Goal: Task Accomplishment & Management: Complete application form

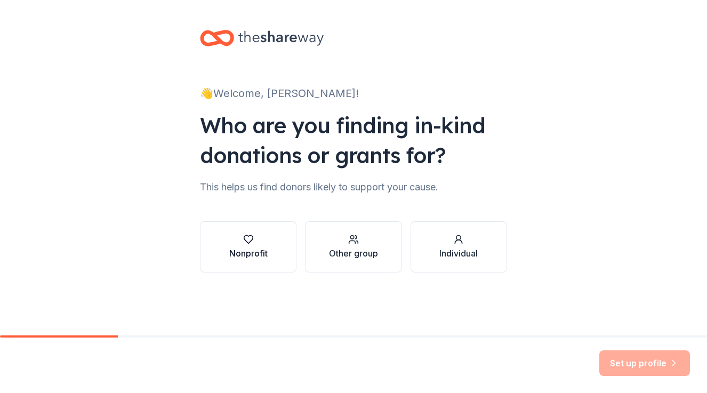
click at [259, 244] on div "button" at bounding box center [248, 239] width 38 height 11
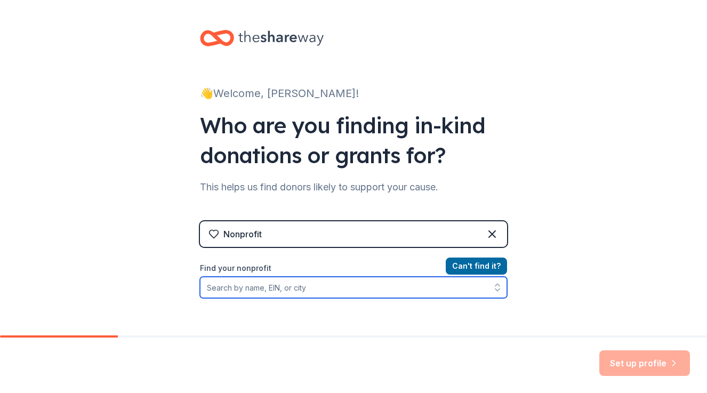
click at [276, 288] on input "Find your nonprofit" at bounding box center [353, 287] width 307 height 21
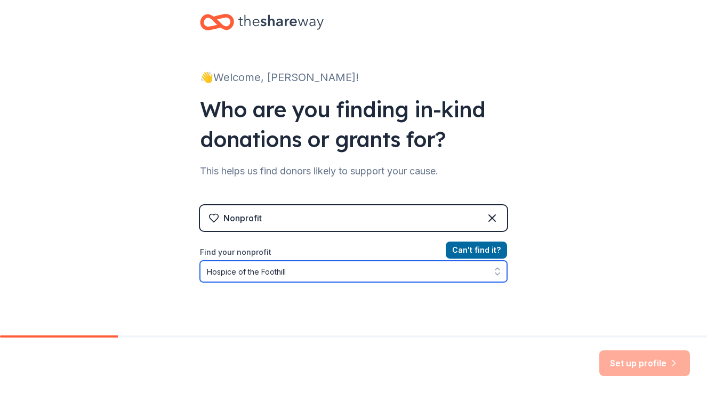
type input "Hospice of the Foothills"
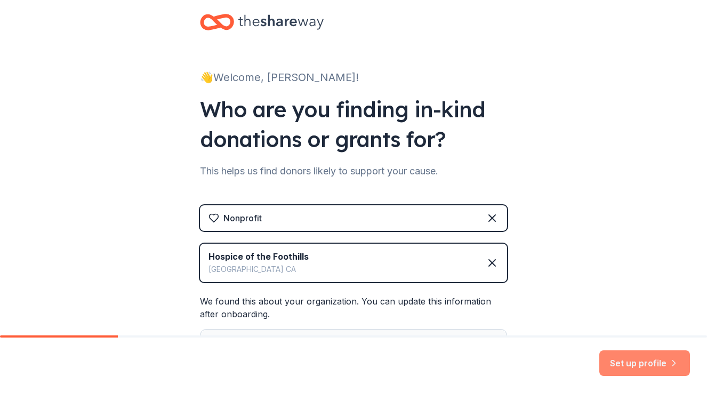
click at [626, 368] on button "Set up profile" at bounding box center [644, 363] width 91 height 26
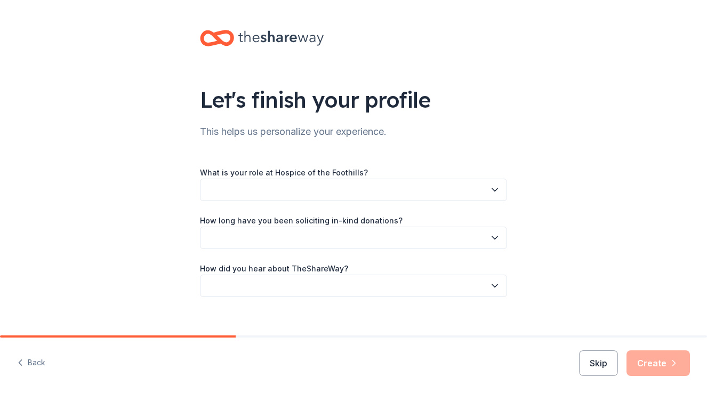
click at [288, 190] on button "button" at bounding box center [353, 190] width 307 height 22
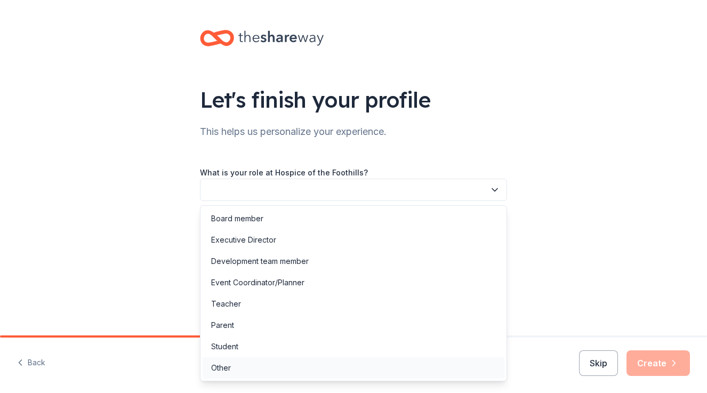
click at [228, 368] on div "Other" at bounding box center [221, 367] width 20 height 13
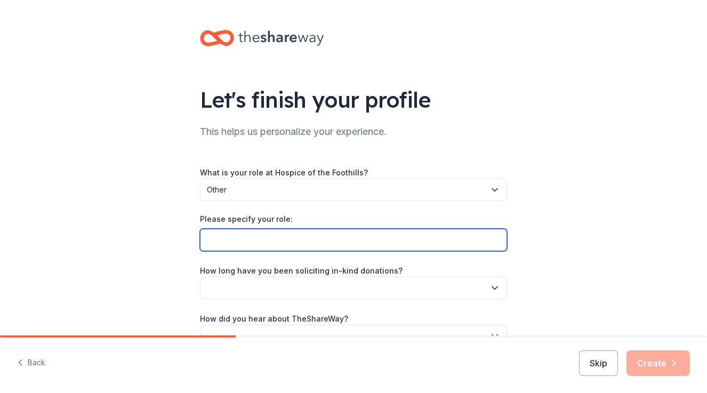
click at [233, 242] on input "Please specify your role:" at bounding box center [353, 240] width 307 height 22
click at [233, 242] on input "Bereavement and Community Support Coord" at bounding box center [353, 240] width 307 height 22
click at [388, 239] on input "Bereavement and Community Support Coord" at bounding box center [353, 240] width 307 height 22
type input "Bereavement and Community Support Coordinator"
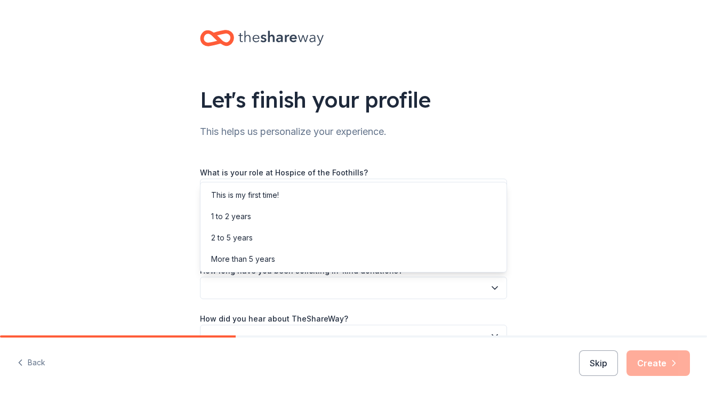
click at [326, 294] on button "button" at bounding box center [353, 288] width 307 height 22
click at [276, 199] on div "This is my first time!" at bounding box center [245, 195] width 68 height 13
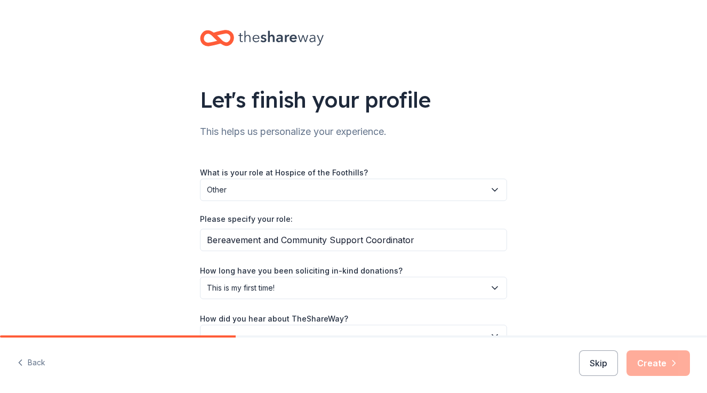
click at [351, 318] on div "How did you hear about TheShareWay?" at bounding box center [353, 329] width 307 height 35
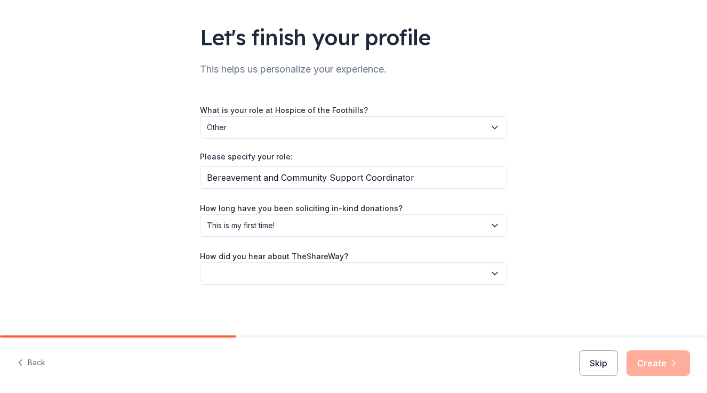
scroll to position [63, 0]
click at [499, 272] on icon "button" at bounding box center [494, 273] width 11 height 11
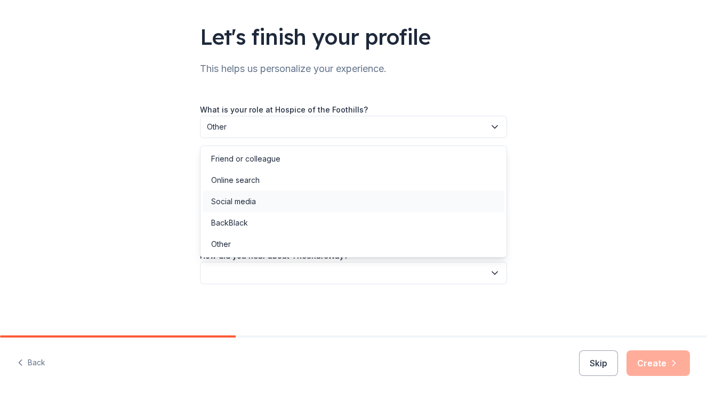
click at [265, 200] on div "Social media" at bounding box center [353, 201] width 302 height 21
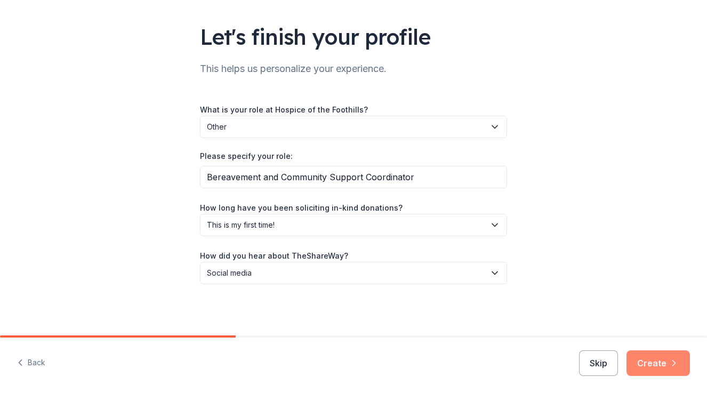
click at [678, 366] on icon "button" at bounding box center [673, 363] width 11 height 11
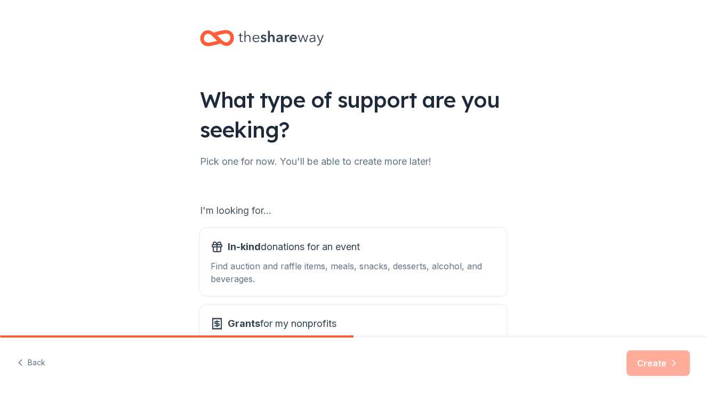
click at [597, 322] on div "What type of support are you seeking? Pick one for now. You'll be able to creat…" at bounding box center [353, 215] width 707 height 430
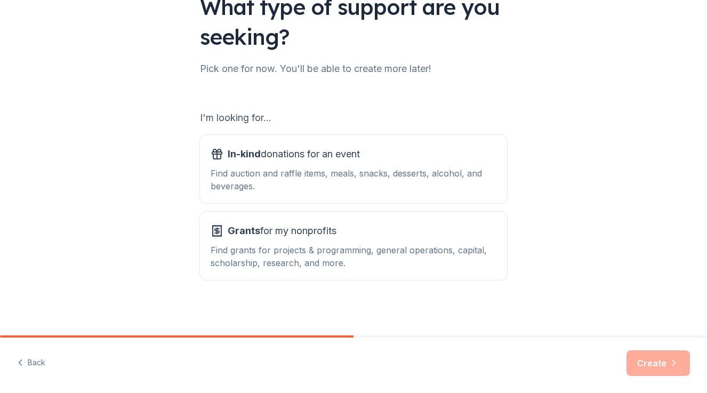
scroll to position [95, 0]
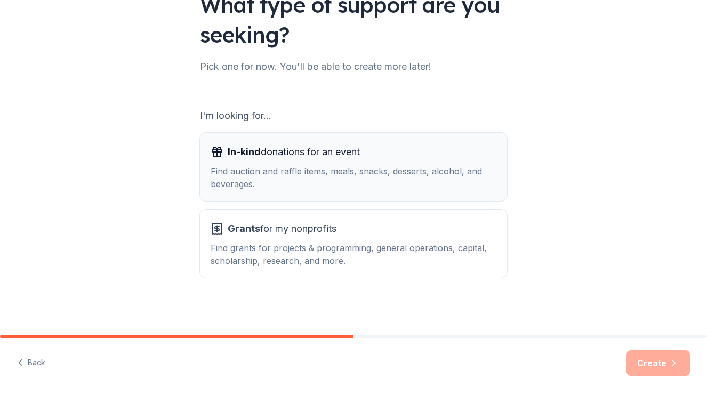
click at [318, 173] on div "Find auction and raffle items, meals, snacks, desserts, alcohol, and beverages." at bounding box center [353, 178] width 286 height 26
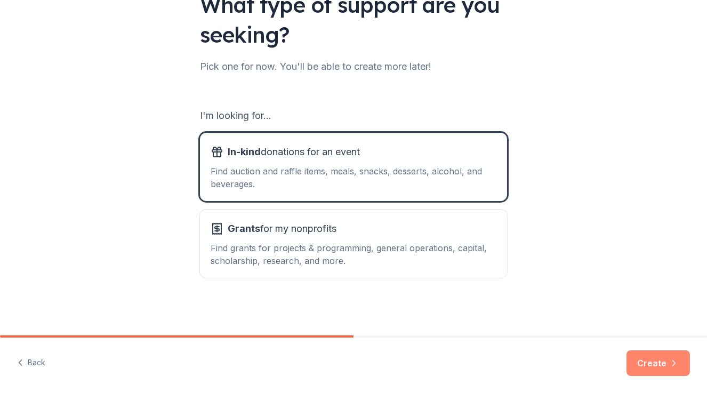
click at [647, 364] on button "Create" at bounding box center [657, 363] width 63 height 26
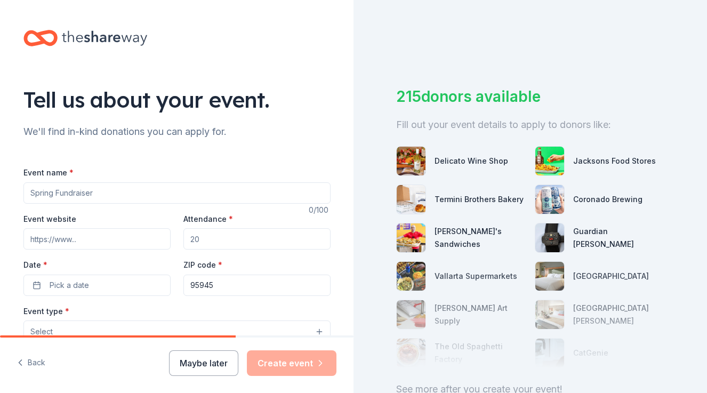
click at [114, 197] on input "Event name *" at bounding box center [176, 192] width 307 height 21
type input "Bereavement Support welcome packet"
click at [107, 239] on input "Event website" at bounding box center [96, 238] width 147 height 21
drag, startPoint x: 208, startPoint y: 238, endPoint x: 199, endPoint y: 238, distance: 8.5
click at [199, 238] on input "Attendance *" at bounding box center [256, 238] width 147 height 21
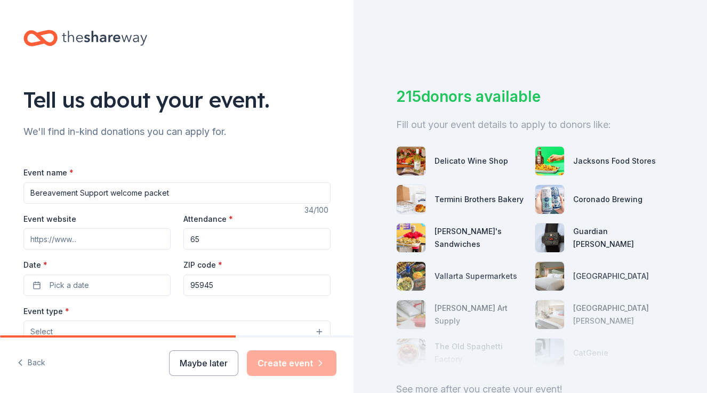
type input "65"
click at [85, 241] on input "Event website" at bounding box center [96, 238] width 147 height 21
type input "Foothills compassionate care"
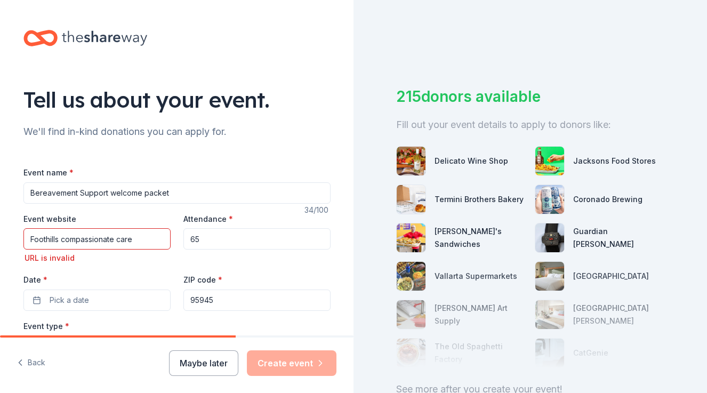
click at [227, 266] on div "Event website Foothills compassionate care URL is invalid Attendance * 65 Date …" at bounding box center [176, 261] width 307 height 99
click at [218, 301] on input "95945" at bounding box center [256, 299] width 147 height 21
drag, startPoint x: 136, startPoint y: 238, endPoint x: 13, endPoint y: 237, distance: 123.6
click at [13, 237] on div "Tell us about your event. We'll find in-kind donations you can apply for. Event…" at bounding box center [176, 362] width 341 height 724
type input "C"
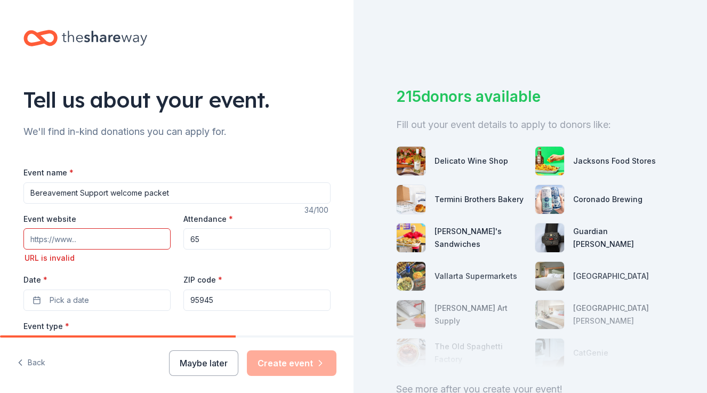
click at [13, 237] on div "Tell us about your event. We'll find in-kind donations you can apply for. Event…" at bounding box center [176, 362] width 341 height 724
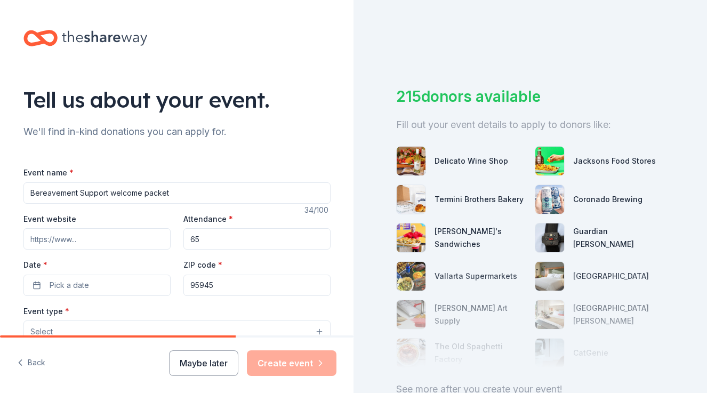
click at [88, 238] on input "Event website" at bounding box center [96, 238] width 147 height 21
click at [98, 242] on input "Event website" at bounding box center [96, 238] width 147 height 21
paste input "[URL][DOMAIN_NAME]"
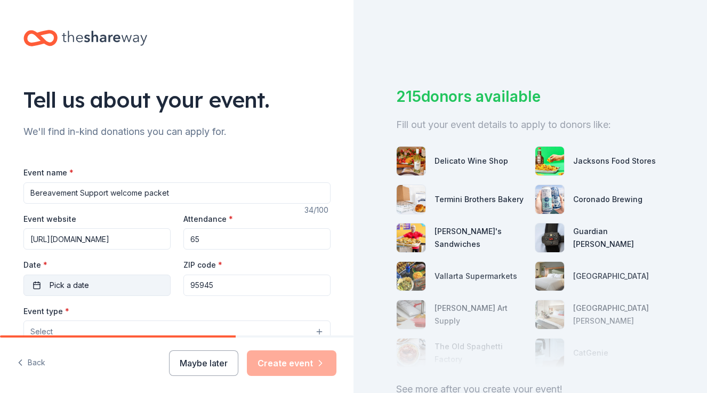
type input "[URL][DOMAIN_NAME]"
click at [41, 288] on button "Pick a date" at bounding box center [96, 284] width 147 height 21
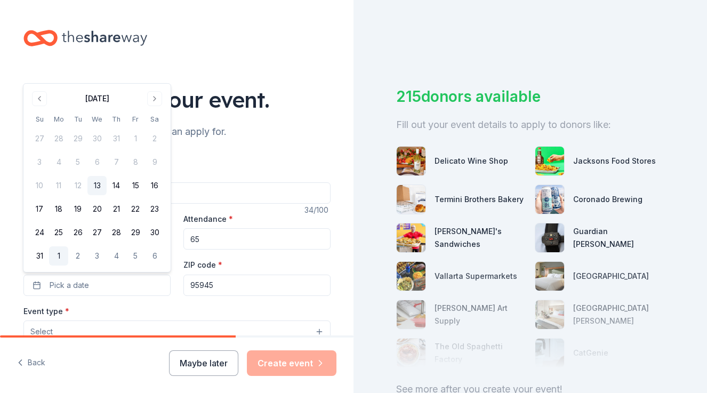
click at [63, 256] on button "1" at bounding box center [58, 255] width 19 height 19
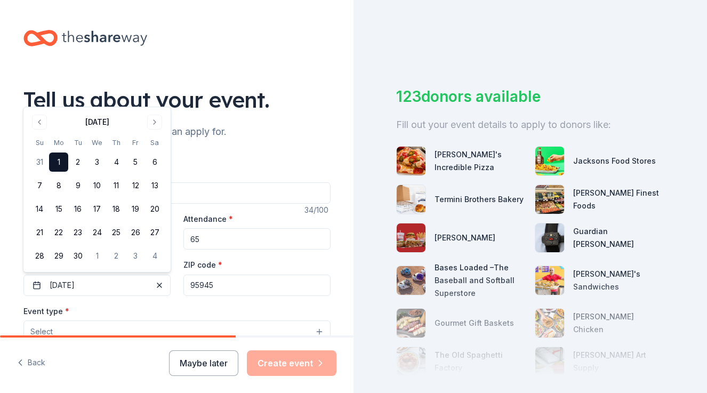
click at [341, 325] on div "Tell us about your event. We'll find in-kind donations you can apply for. Event…" at bounding box center [176, 354] width 341 height 709
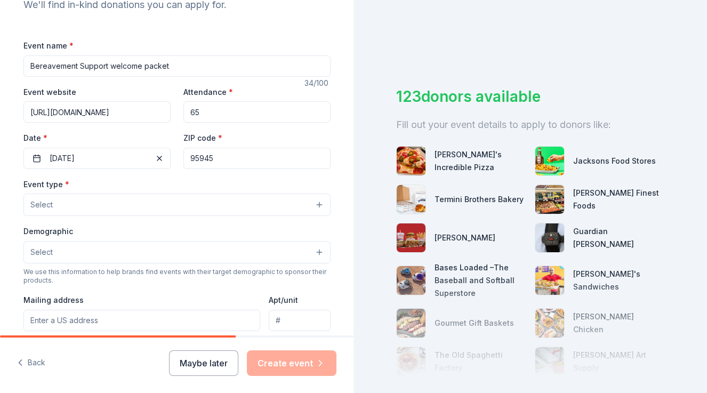
scroll to position [149, 0]
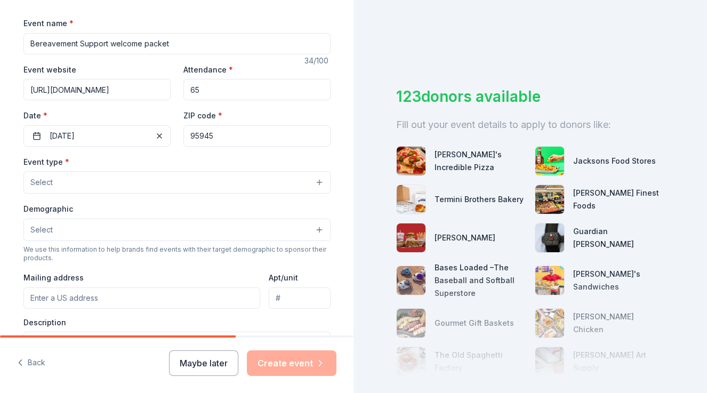
click at [102, 183] on button "Select" at bounding box center [176, 182] width 307 height 22
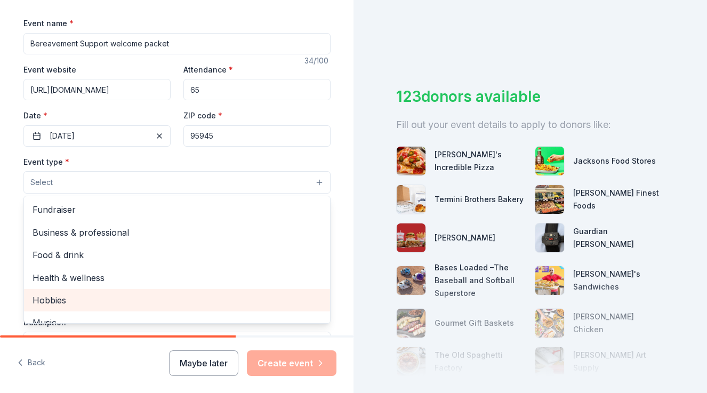
scroll to position [34, 0]
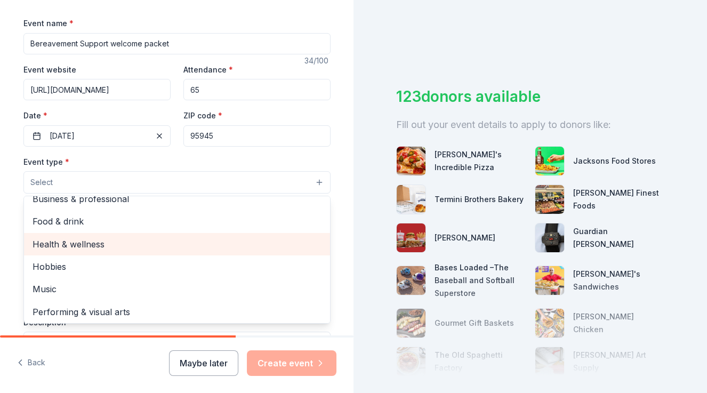
click at [93, 240] on span "Health & wellness" at bounding box center [177, 244] width 289 height 14
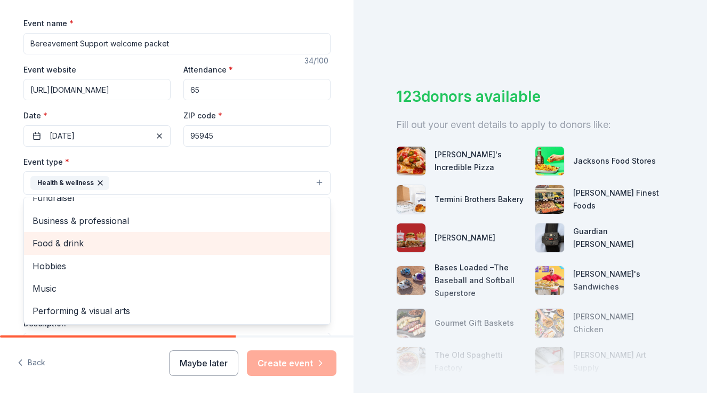
scroll to position [13, 0]
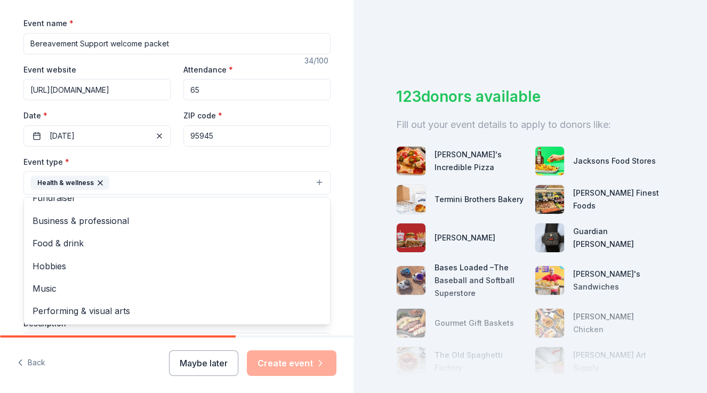
click at [347, 215] on div "Tell us about your event. We'll find in-kind donations you can apply for. Event…" at bounding box center [176, 206] width 353 height 710
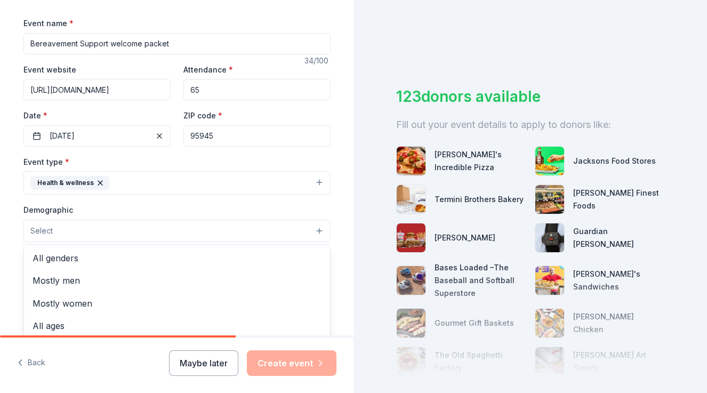
click at [294, 231] on button "Select" at bounding box center [176, 231] width 307 height 22
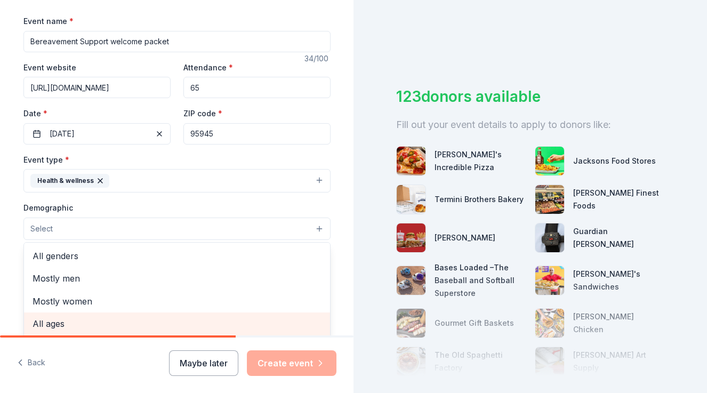
click at [77, 326] on span "All ages" at bounding box center [177, 324] width 289 height 14
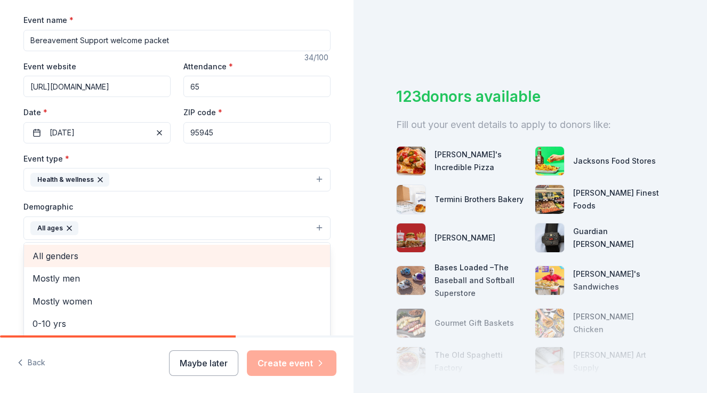
click at [78, 254] on span "All genders" at bounding box center [177, 256] width 289 height 14
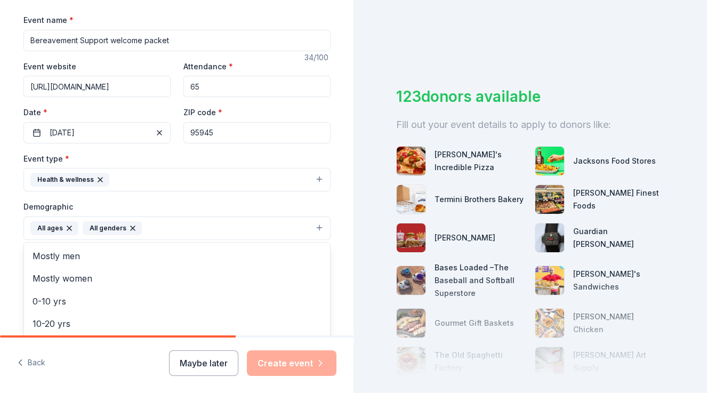
click at [346, 301] on div "Tell us about your event. We'll find in-kind donations you can apply for. Event…" at bounding box center [176, 203] width 341 height 711
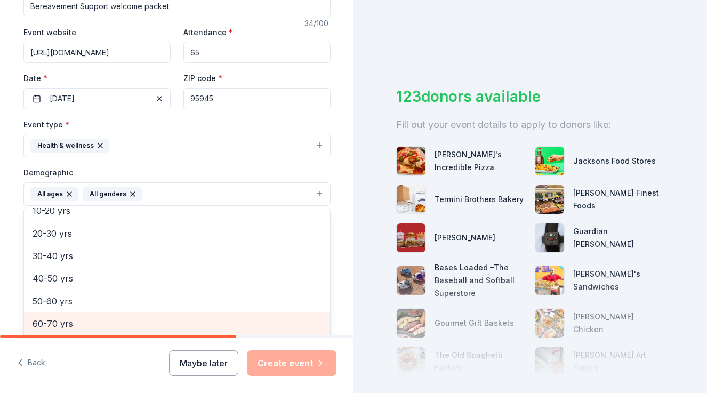
scroll to position [124, 0]
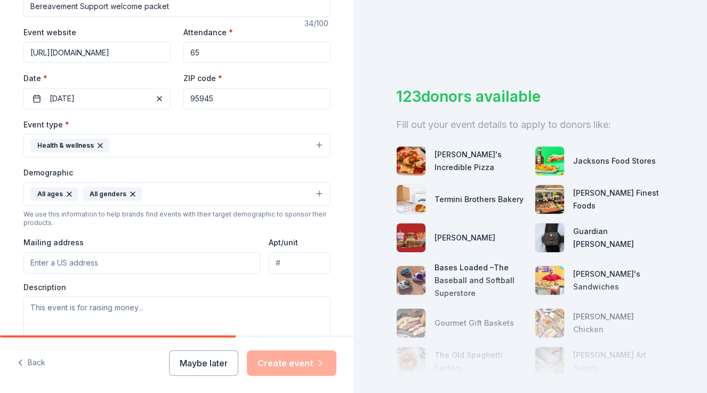
click at [271, 193] on button "All ages All genders" at bounding box center [176, 193] width 307 height 23
click at [127, 264] on input "Mailing address" at bounding box center [141, 262] width 237 height 21
click at [119, 262] on input "Mailing address" at bounding box center [141, 262] width 237 height 21
click at [137, 264] on input "Mailing address" at bounding box center [141, 262] width 237 height 21
paste input "[STREET_ADDRESS] [GEOGRAPHIC_DATA]"
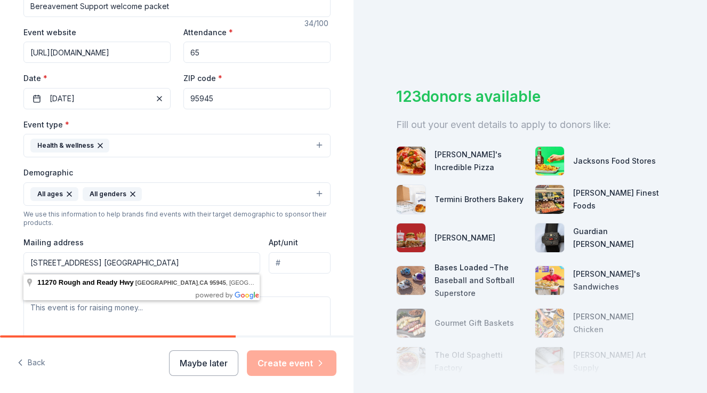
type input "[STREET_ADDRESS] [GEOGRAPHIC_DATA]"
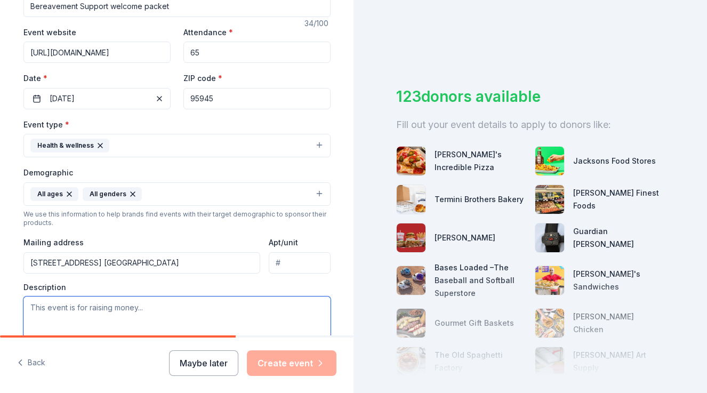
click at [323, 305] on textarea at bounding box center [176, 320] width 307 height 48
click at [150, 307] on textarea at bounding box center [176, 320] width 307 height 48
click at [173, 307] on textarea "Ongoing Grief Support group serving 65 per year" at bounding box center [176, 320] width 307 height 48
click at [314, 307] on textarea "Ongoing Grief Support group serving 65 individual bereaved persons per year" at bounding box center [176, 320] width 307 height 48
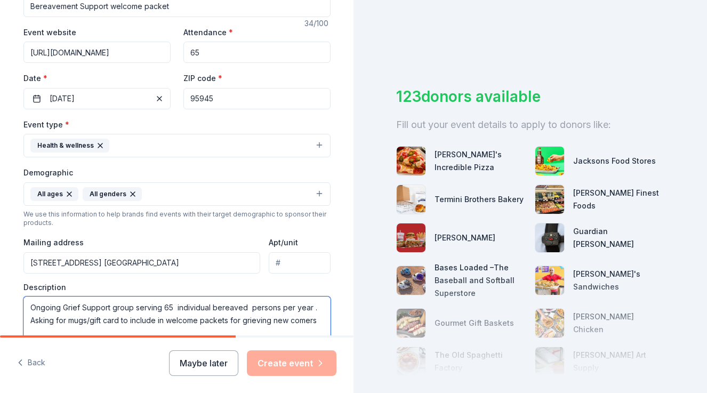
type textarea "Ongoing Grief Support group serving 65 individual bereaved persons per year . A…"
click at [344, 327] on div "Tell us about your event. We'll find in-kind donations you can apply for. Event…" at bounding box center [176, 168] width 341 height 711
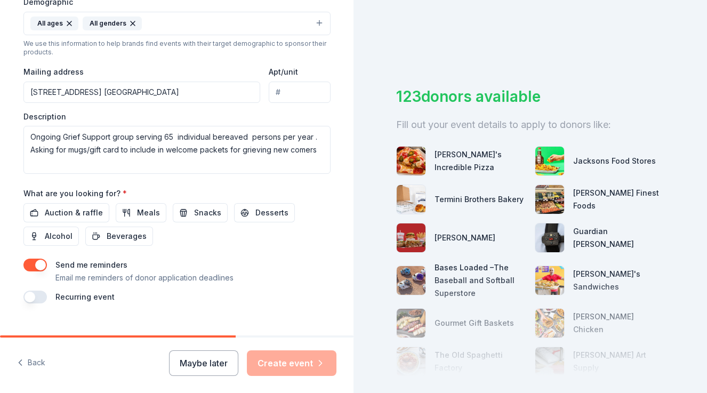
scroll to position [376, 0]
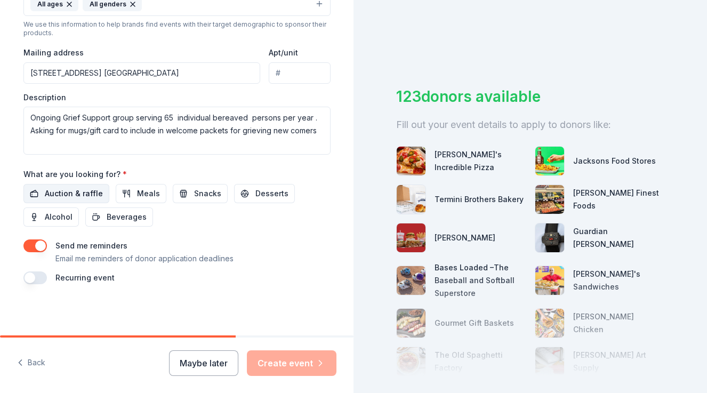
click at [66, 197] on span "Auction & raffle" at bounding box center [74, 193] width 58 height 13
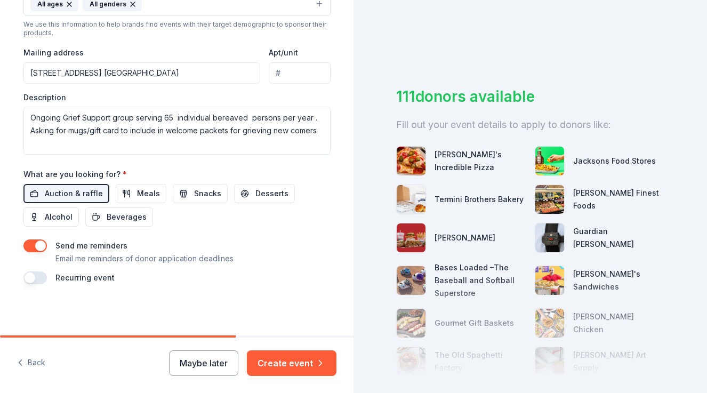
drag, startPoint x: 33, startPoint y: 278, endPoint x: 58, endPoint y: 280, distance: 25.1
click at [58, 280] on div "Recurring event" at bounding box center [176, 277] width 307 height 13
click at [33, 278] on button "button" at bounding box center [34, 277] width 23 height 13
click at [110, 309] on button "[DATE]" at bounding box center [82, 309] width 55 height 21
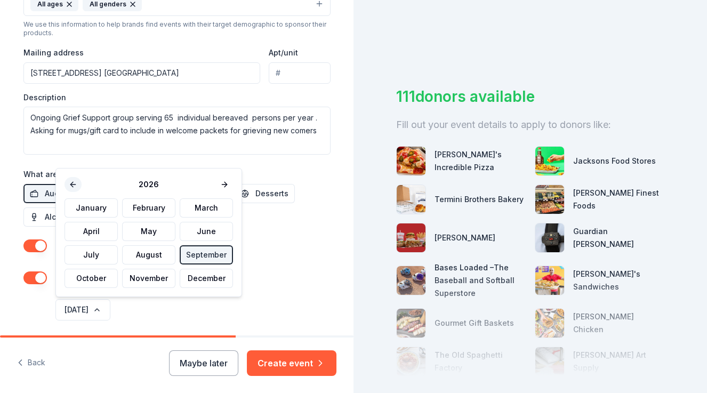
click at [72, 188] on button at bounding box center [72, 184] width 17 height 15
click at [194, 255] on button "September" at bounding box center [206, 254] width 53 height 19
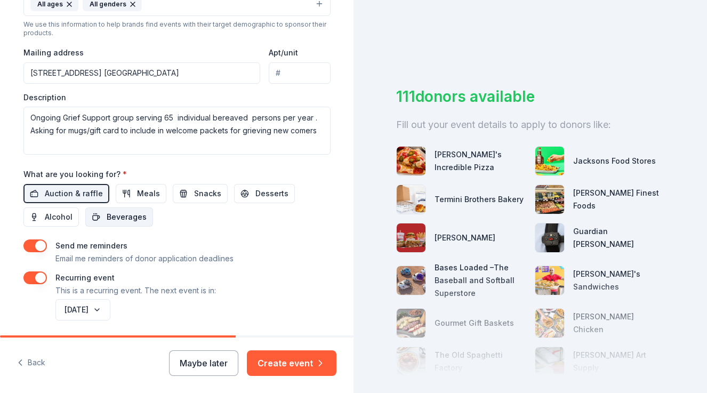
click at [128, 218] on span "Beverages" at bounding box center [127, 216] width 40 height 13
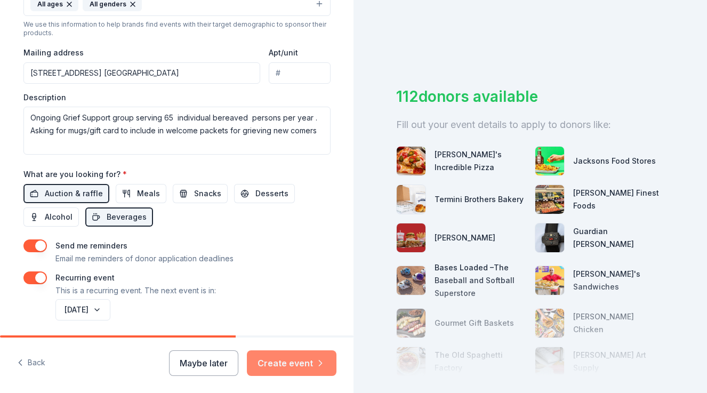
click at [296, 367] on button "Create event" at bounding box center [292, 363] width 90 height 26
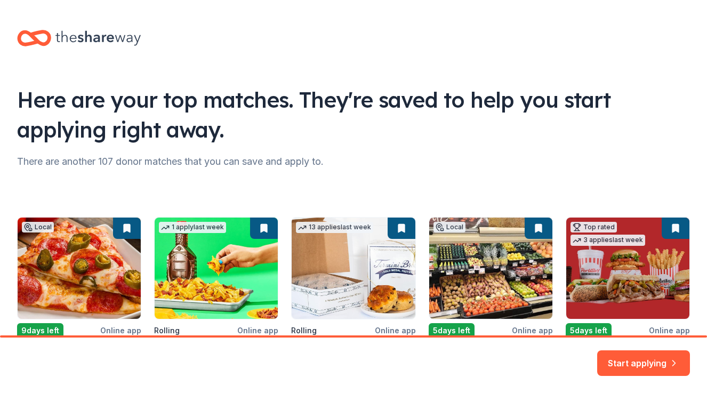
click at [639, 157] on div "There are another 107 donor matches that you can save and apply to." at bounding box center [353, 161] width 672 height 17
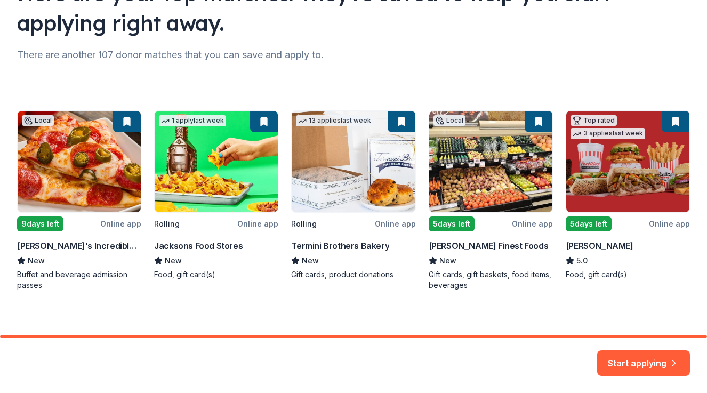
scroll to position [113, 0]
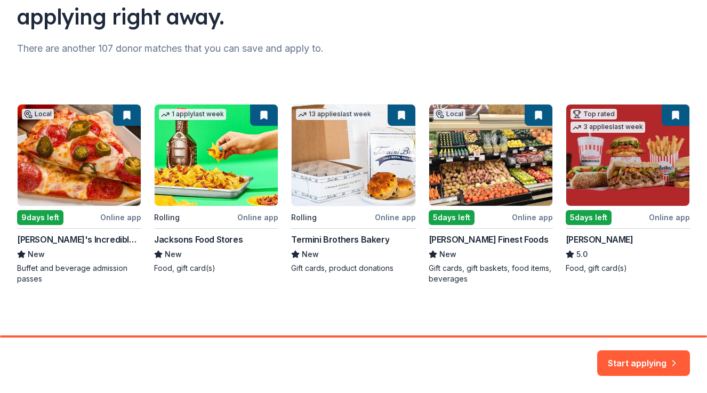
click at [333, 170] on div "Local 9 days left Online app [PERSON_NAME]'s Incredible Pizza New Buffet and be…" at bounding box center [353, 194] width 672 height 180
click at [342, 170] on div "Local 9 days left Online app [PERSON_NAME]'s Incredible Pizza New Buffet and be…" at bounding box center [353, 194] width 672 height 180
click at [643, 360] on button "Start applying" at bounding box center [643, 358] width 93 height 26
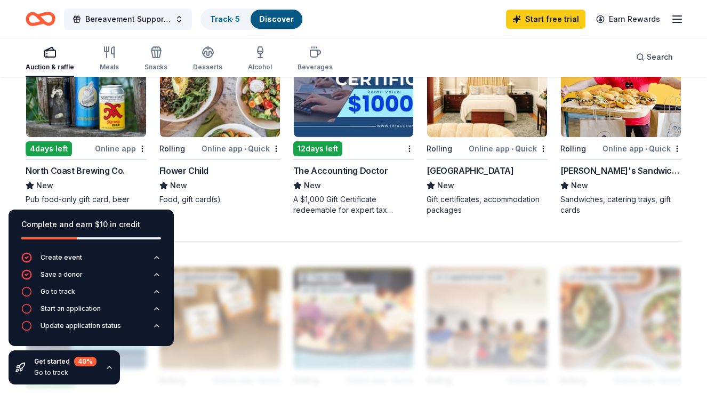
scroll to position [746, 0]
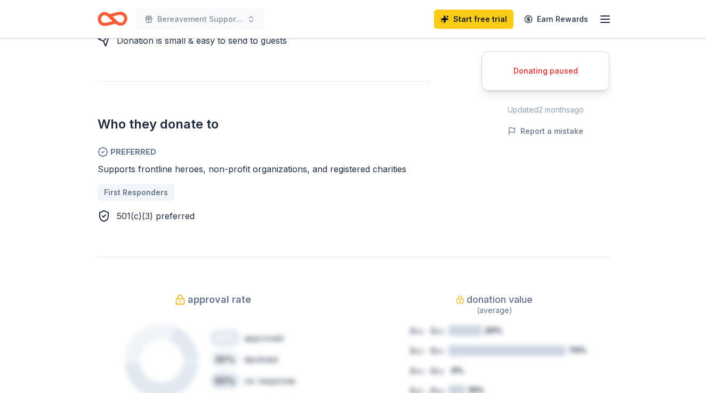
scroll to position [554, 0]
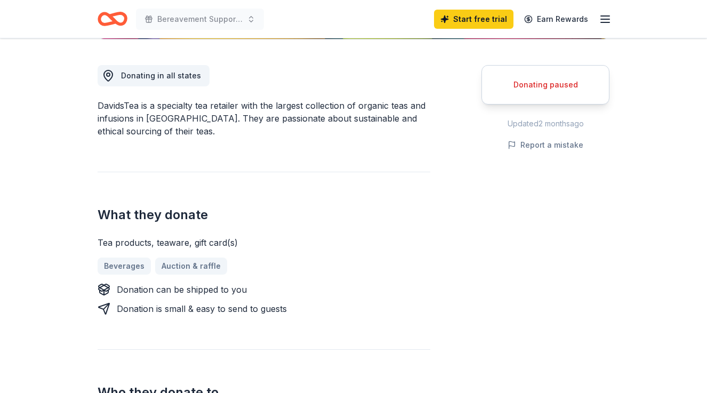
scroll to position [277, 0]
